Goal: Check status: Check status

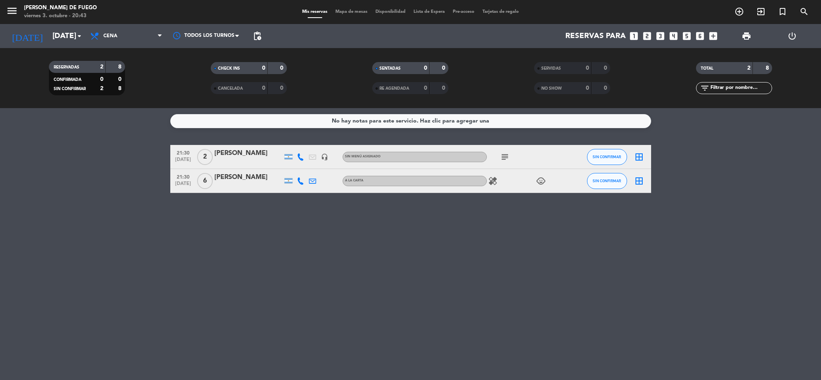
click at [500, 155] on icon "subject" at bounding box center [505, 157] width 10 height 10
click at [489, 179] on icon "healing" at bounding box center [493, 181] width 10 height 10
click at [538, 181] on icon "child_care" at bounding box center [541, 181] width 10 height 10
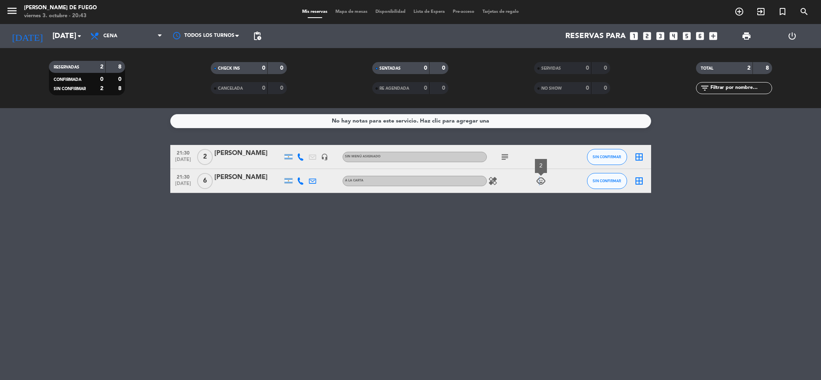
click at [538, 181] on icon "child_care" at bounding box center [541, 181] width 10 height 10
click at [115, 35] on span "Cena" at bounding box center [110, 36] width 14 height 6
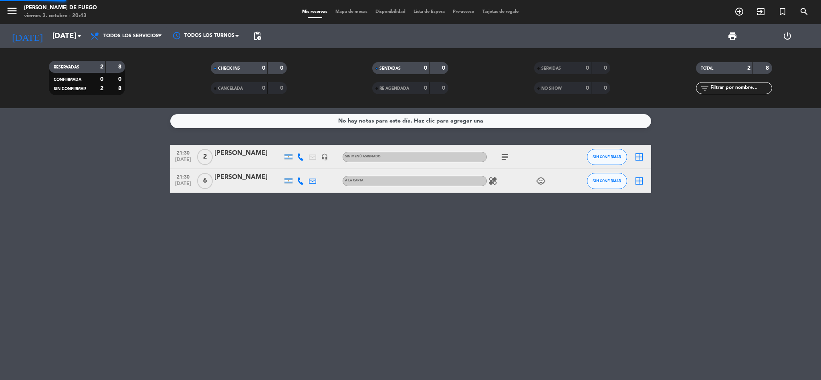
drag, startPoint x: 114, startPoint y: 48, endPoint x: 100, endPoint y: 46, distance: 14.2
click at [115, 48] on div "menu Arda Bodegon de Fuego [DATE] 3. octubre - 20:43 Mis reservas Mapa de mesas…" at bounding box center [410, 54] width 821 height 108
click at [64, 32] on input "[DATE]" at bounding box center [96, 36] width 97 height 17
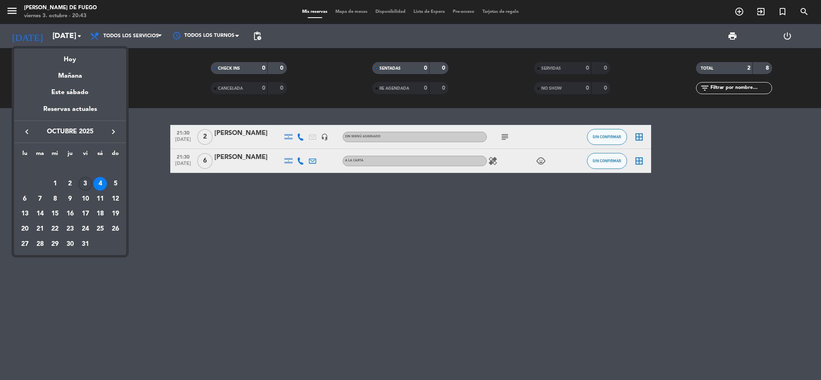
click at [82, 183] on div "3" at bounding box center [86, 184] width 14 height 14
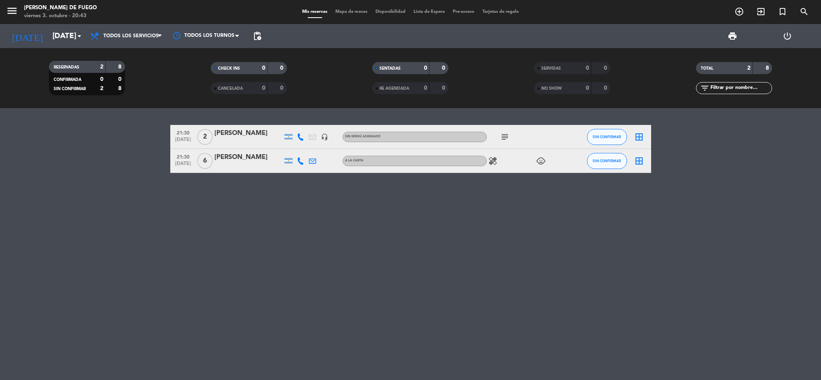
type input "[DATE]"
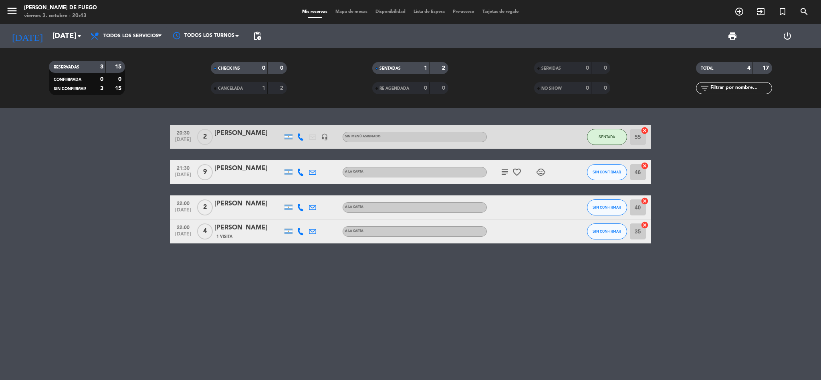
click at [505, 174] on icon "subject" at bounding box center [505, 172] width 10 height 10
click at [517, 173] on icon "favorite_border" at bounding box center [517, 172] width 10 height 10
click at [543, 171] on icon "child_care" at bounding box center [541, 172] width 10 height 10
click at [420, 266] on div "20:30 [DATE] 2 [PERSON_NAME] headset_mic Sin menú asignado SENTADA 55 cancel 21…" at bounding box center [410, 244] width 821 height 272
